Goal: Register for event/course

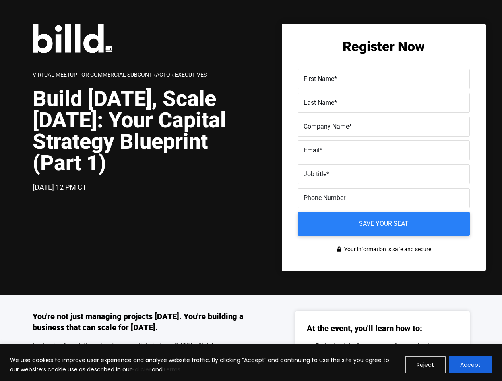
click at [251, 191] on div "[DATE] 12 PM CT" at bounding box center [142, 188] width 218 height 12
click at [425, 365] on button "Reject" at bounding box center [425, 364] width 41 height 17
click at [470, 365] on div "You're not just managing projects [DATE]. You're building a business that can s…" at bounding box center [251, 386] width 502 height 183
click at [383, 153] on label "Email *" at bounding box center [383, 151] width 160 height 12
click at [383, 153] on input "Email *" at bounding box center [383, 151] width 172 height 20
